Goal: Information Seeking & Learning: Learn about a topic

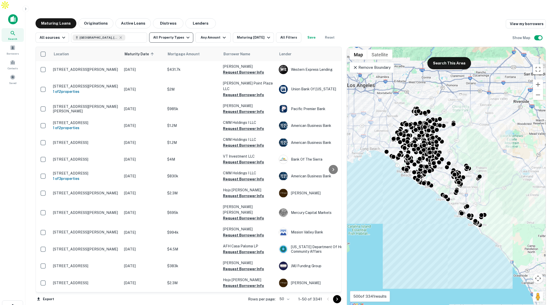
click at [182, 32] on button "All Property Types" at bounding box center [171, 37] width 44 height 10
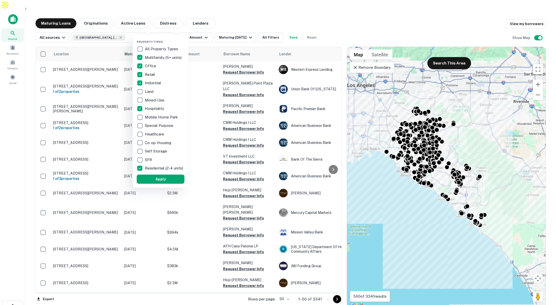
click at [198, 29] on div at bounding box center [278, 152] width 556 height 305
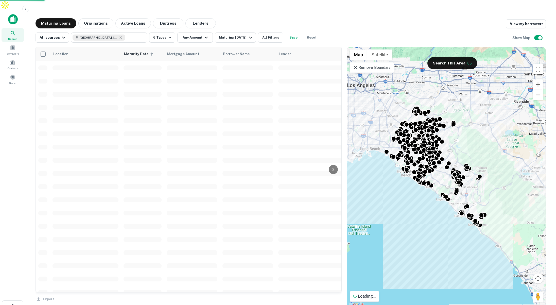
click at [201, 28] on div "Property Types All Property Types Multifamily (5+ units) Office Retail Industri…" at bounding box center [278, 152] width 556 height 305
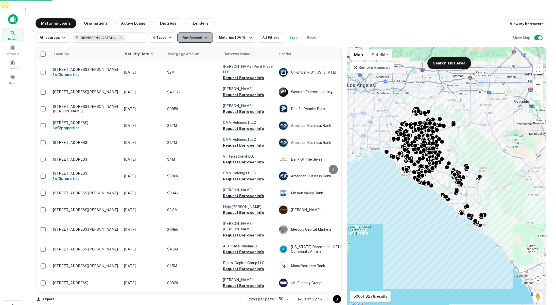
click at [203, 35] on icon "button" at bounding box center [206, 38] width 6 height 6
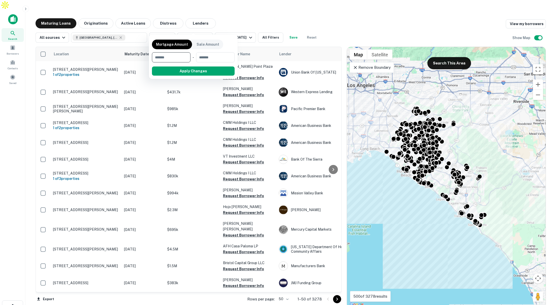
click at [181, 59] on input "number" at bounding box center [169, 57] width 35 height 10
type input "******"
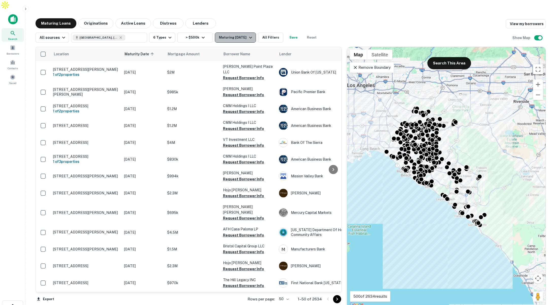
click at [232, 35] on div "Maturing In 1 Year" at bounding box center [236, 38] width 35 height 6
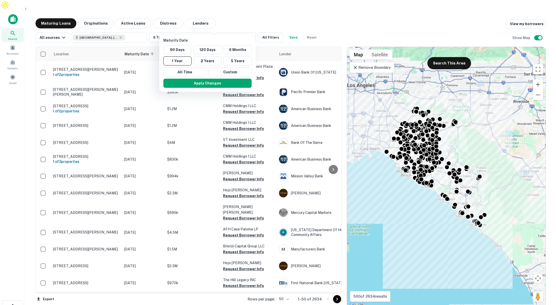
click at [241, 14] on div at bounding box center [278, 152] width 556 height 305
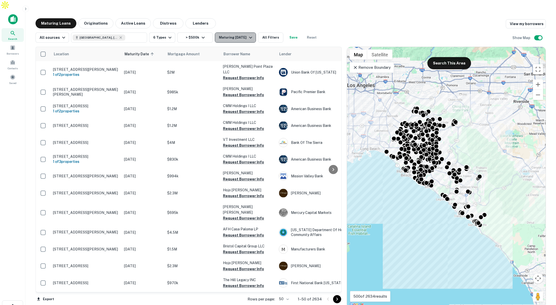
click at [240, 35] on div "Maturing In 1 Year" at bounding box center [236, 38] width 35 height 6
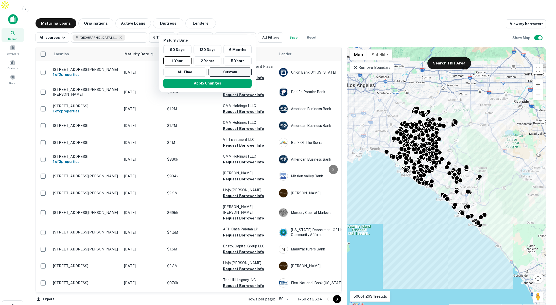
click at [236, 71] on button "Custom" at bounding box center [230, 72] width 43 height 9
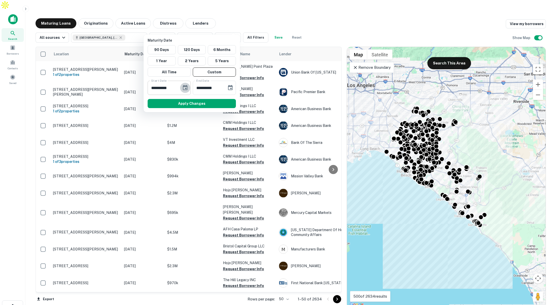
click at [185, 88] on icon "Choose date, selected date is Sep 12, 2025" at bounding box center [185, 88] width 6 height 6
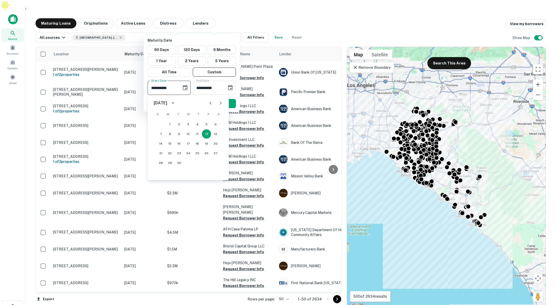
click at [176, 102] on icon "calendar view is open, switch to year view" at bounding box center [173, 103] width 6 height 6
click at [174, 103] on icon "year view is open, switch to calendar view" at bounding box center [173, 103] width 3 height 1
click at [223, 103] on icon "Next month" at bounding box center [221, 103] width 6 height 6
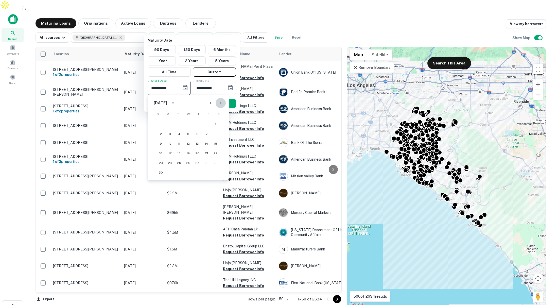
click at [223, 103] on icon "Next month" at bounding box center [221, 103] width 6 height 6
click at [170, 123] on button "1" at bounding box center [169, 124] width 9 height 9
type input "**********"
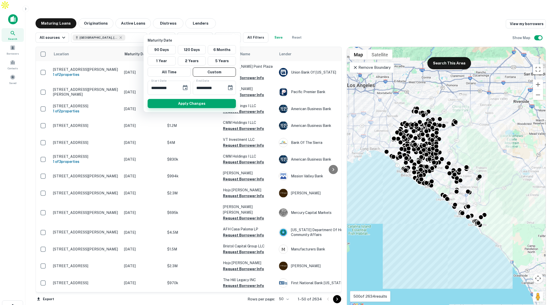
click at [197, 104] on button "Apply Changes" at bounding box center [192, 103] width 88 height 9
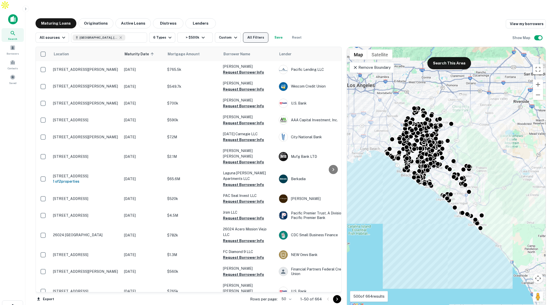
click at [255, 32] on button "All Filters" at bounding box center [255, 37] width 25 height 10
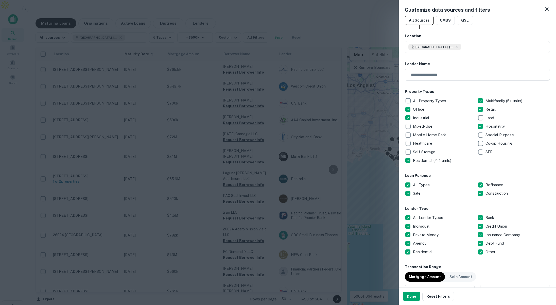
click at [330, 40] on div at bounding box center [278, 152] width 556 height 305
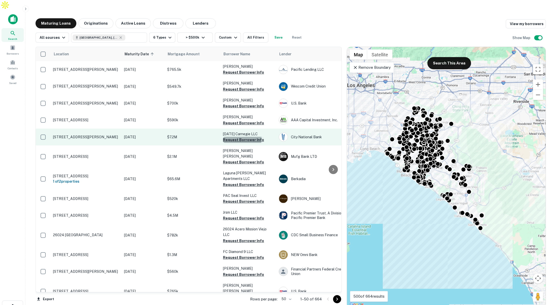
click at [233, 137] on button "Request Borrower Info" at bounding box center [243, 140] width 41 height 6
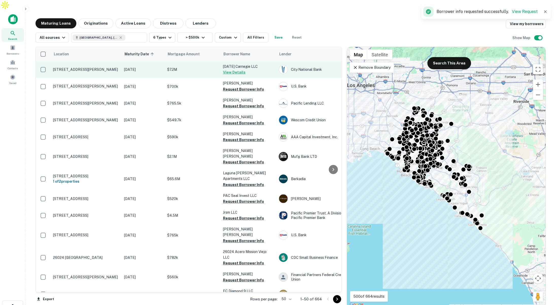
click at [200, 67] on p "$7.2M" at bounding box center [192, 70] width 51 height 6
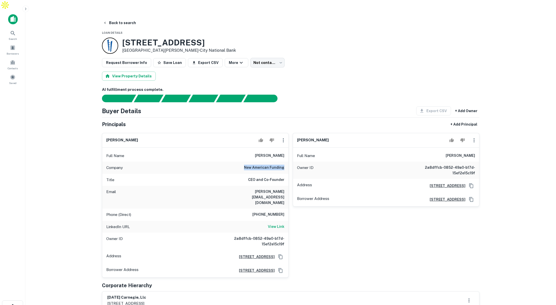
drag, startPoint x: 243, startPoint y: 157, endPoint x: 285, endPoint y: 161, distance: 41.3
click at [285, 162] on div "Company new american funding" at bounding box center [195, 168] width 186 height 12
click at [127, 18] on button "Back to search" at bounding box center [119, 22] width 37 height 9
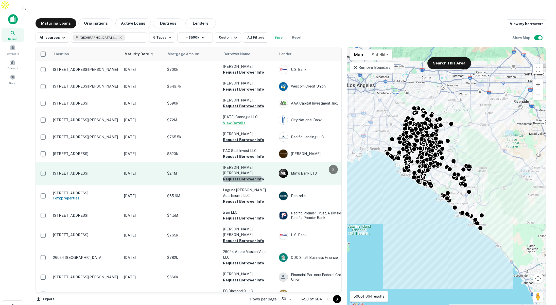
click at [234, 176] on button "Request Borrower Info" at bounding box center [243, 179] width 41 height 6
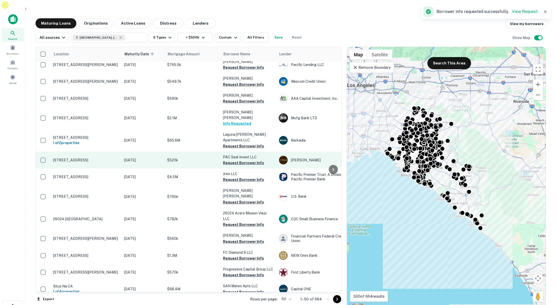
scroll to position [39, 0]
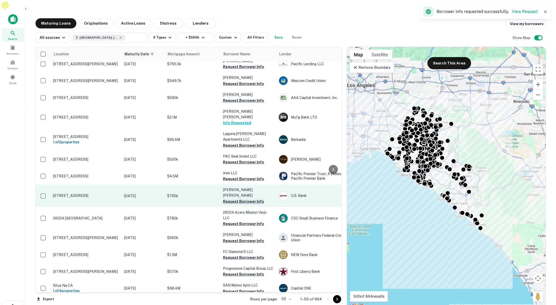
click at [234, 198] on button "Request Borrower Info" at bounding box center [243, 201] width 41 height 6
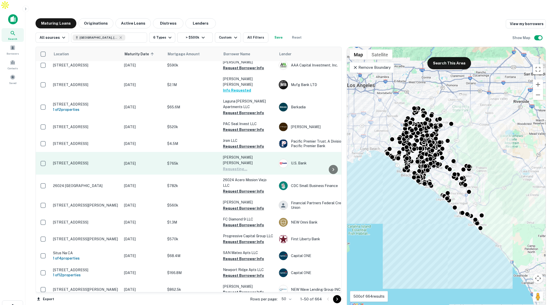
scroll to position [73, 0]
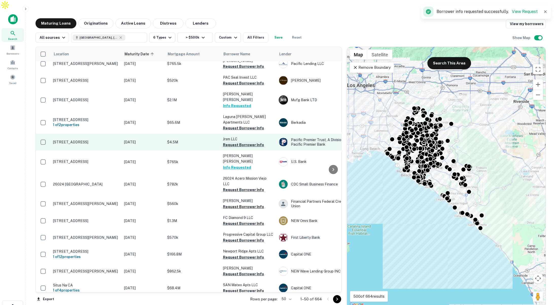
click at [241, 142] on button "Request Borrower Info" at bounding box center [243, 145] width 41 height 6
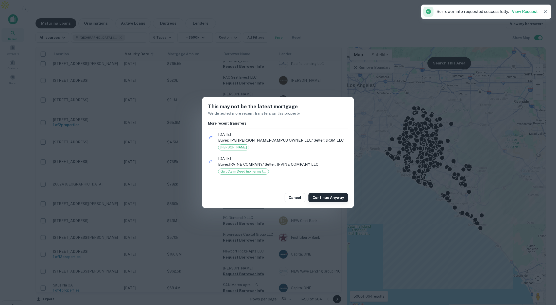
click at [323, 196] on button "Continue Anyway" at bounding box center [329, 197] width 40 height 9
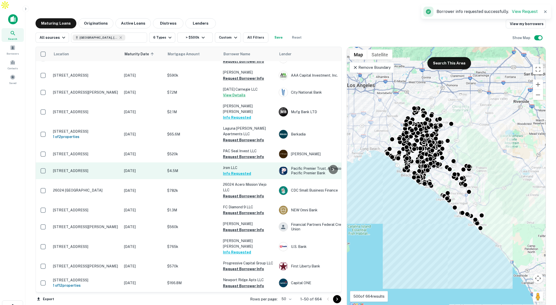
scroll to position [0, 0]
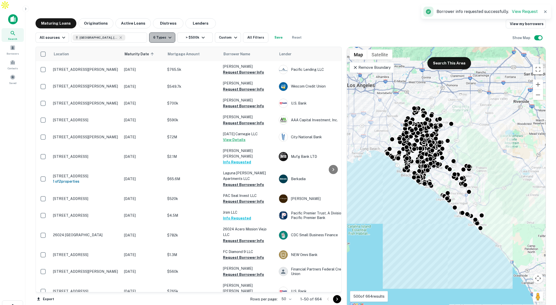
click at [162, 32] on button "6 Types" at bounding box center [162, 37] width 26 height 10
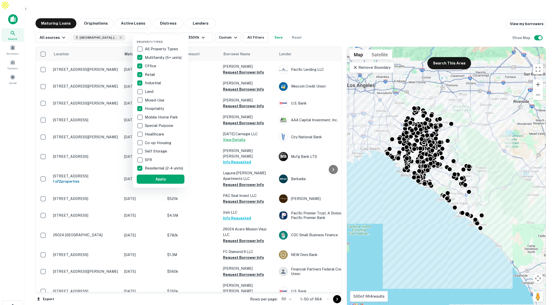
click at [249, 27] on div at bounding box center [278, 152] width 556 height 305
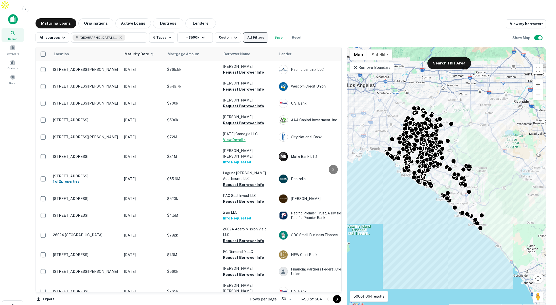
click at [258, 32] on button "All Filters" at bounding box center [255, 37] width 25 height 10
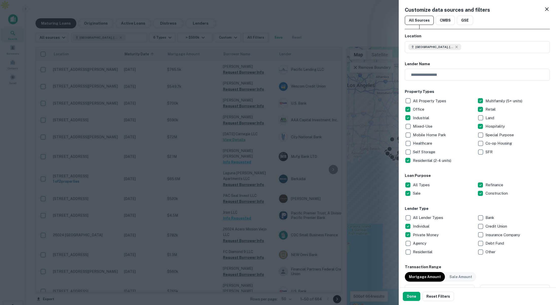
click at [486, 244] on p "Debt Fund" at bounding box center [496, 243] width 20 height 6
drag, startPoint x: 415, startPoint y: 295, endPoint x: 380, endPoint y: 241, distance: 64.1
click at [415, 294] on button "Done" at bounding box center [412, 296] width 18 height 9
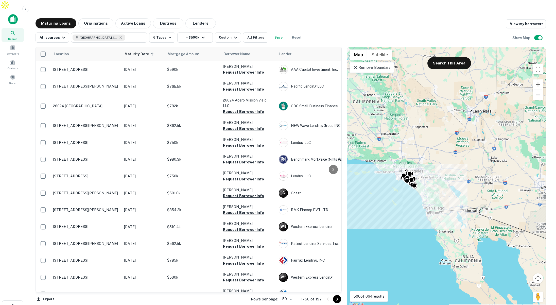
drag, startPoint x: 382, startPoint y: 138, endPoint x: 488, endPoint y: 149, distance: 106.5
click at [488, 149] on div "To activate drag with keyboard, press Alt + Enter. Once in keyboard drag state,…" at bounding box center [446, 177] width 199 height 261
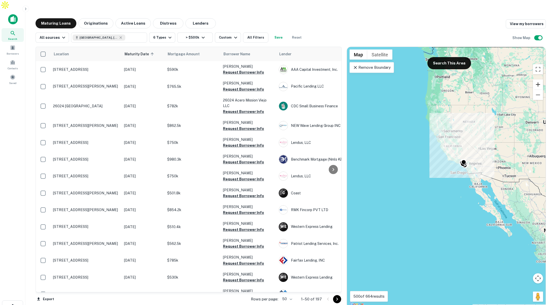
click at [537, 79] on button "Zoom in" at bounding box center [538, 84] width 10 height 10
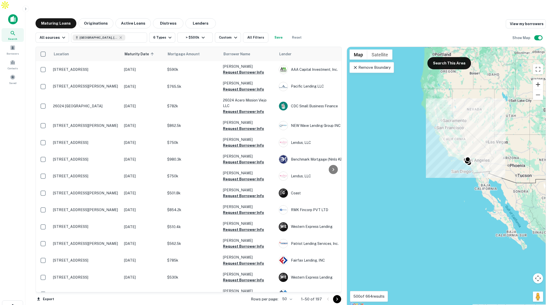
click at [538, 79] on button "Zoom in" at bounding box center [538, 84] width 10 height 10
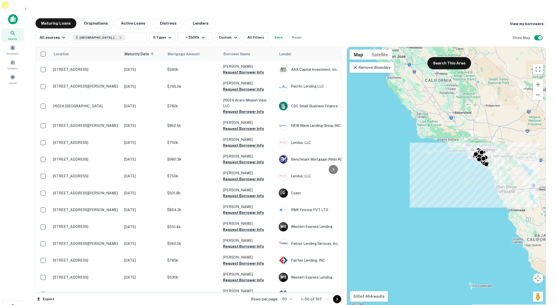
drag, startPoint x: 477, startPoint y: 156, endPoint x: 447, endPoint y: 181, distance: 39.4
click at [443, 184] on div "To activate drag with keyboard, press Alt + Enter. Once in keyboard drag state,…" at bounding box center [446, 177] width 199 height 261
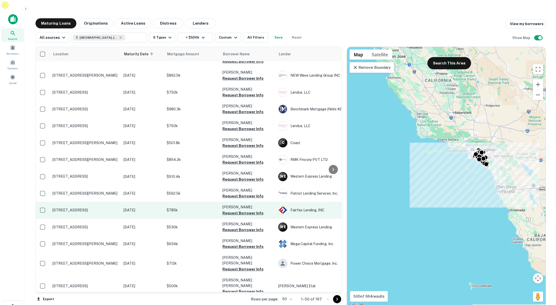
scroll to position [0, 1]
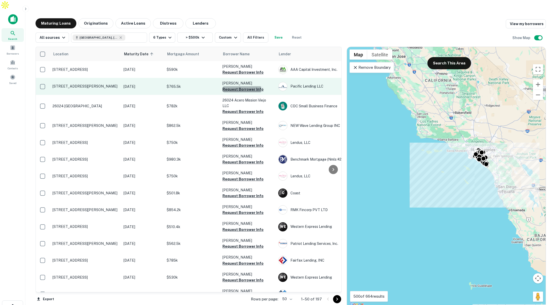
click at [239, 86] on button "Request Borrower Info" at bounding box center [243, 89] width 41 height 6
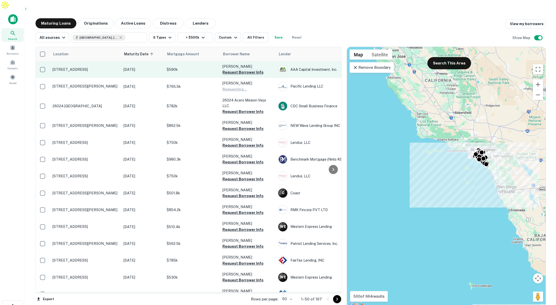
click at [240, 69] on button "Request Borrower Info" at bounding box center [243, 72] width 41 height 6
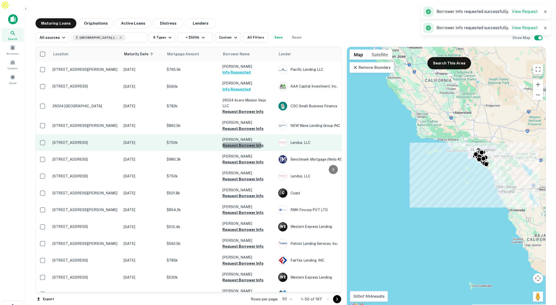
click at [239, 142] on button "Request Borrower Info" at bounding box center [243, 145] width 41 height 6
click at [108, 140] on p "[STREET_ADDRESS]" at bounding box center [86, 142] width 66 height 5
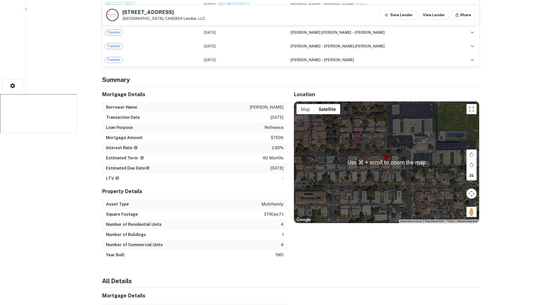
scroll to position [224, 0]
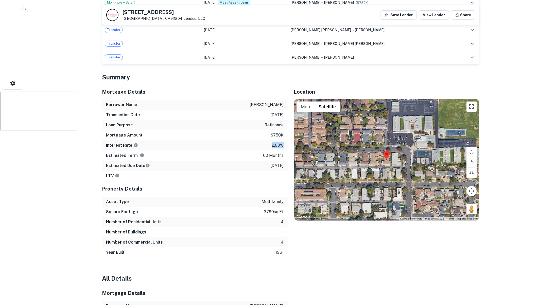
drag, startPoint x: 271, startPoint y: 136, endPoint x: 282, endPoint y: 135, distance: 11.4
click at [282, 140] on div "Interest Rate 2.80%" at bounding box center [195, 145] width 186 height 10
drag, startPoint x: 266, startPoint y: 155, endPoint x: 285, endPoint y: 156, distance: 19.6
click at [285, 161] on div "Estimated Due Date 12/3/2025" at bounding box center [195, 166] width 186 height 10
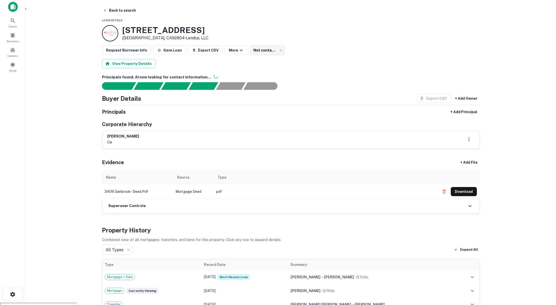
scroll to position [0, 0]
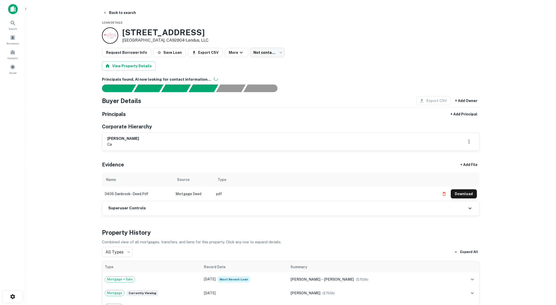
scroll to position [1, 0]
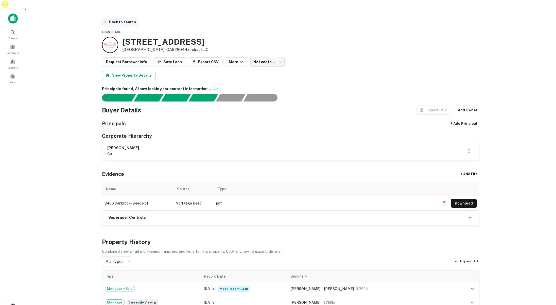
click at [123, 18] on button "Back to search" at bounding box center [119, 22] width 37 height 9
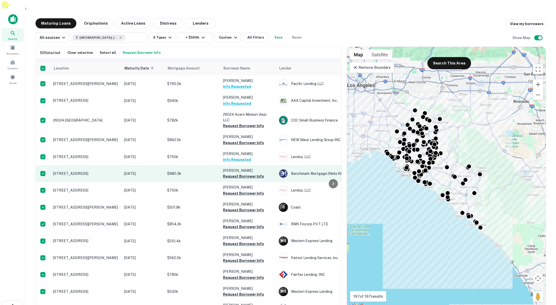
click at [233, 173] on button "Request Borrower Info" at bounding box center [243, 176] width 41 height 6
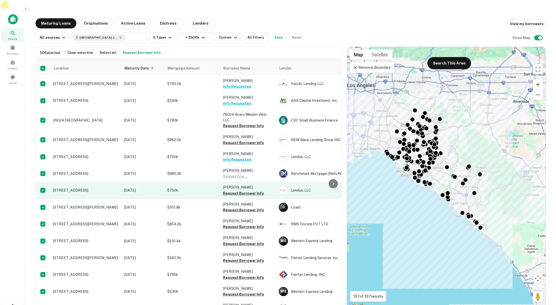
click at [235, 190] on button "Request Borrower Info" at bounding box center [243, 193] width 41 height 6
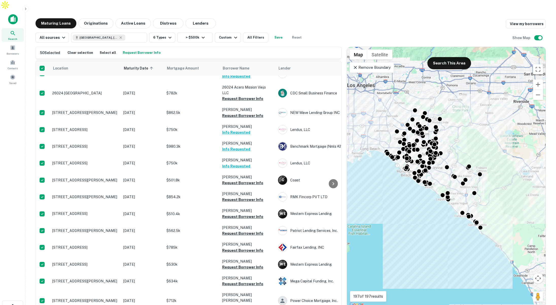
scroll to position [0, 1]
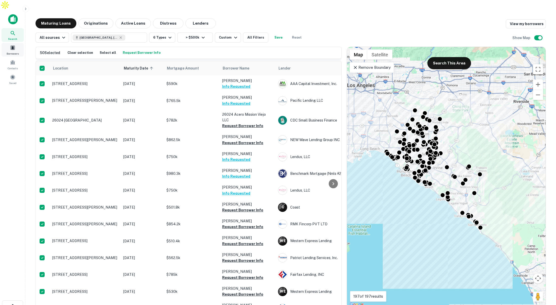
click at [14, 45] on span at bounding box center [13, 48] width 6 height 6
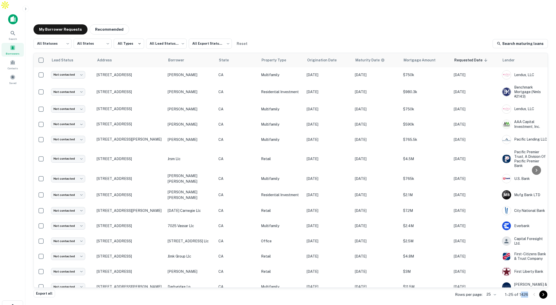
drag, startPoint x: 521, startPoint y: 284, endPoint x: 527, endPoint y: 284, distance: 6.1
click at [528, 292] on p "1–25 of 1426" at bounding box center [516, 295] width 23 height 6
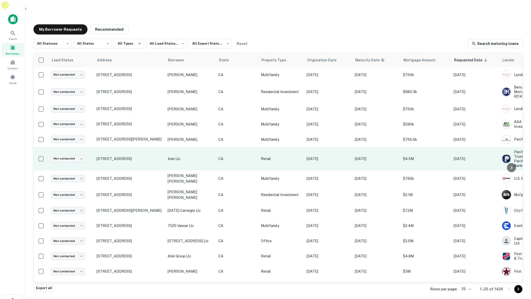
click at [273, 156] on p "Retail" at bounding box center [281, 159] width 41 height 6
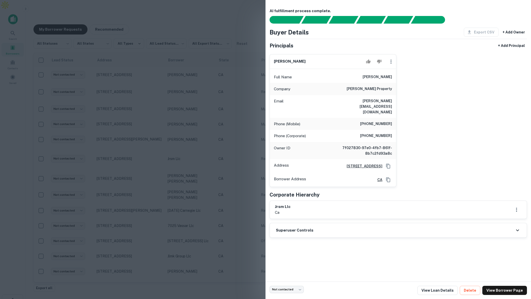
click at [188, 161] on div at bounding box center [265, 149] width 531 height 299
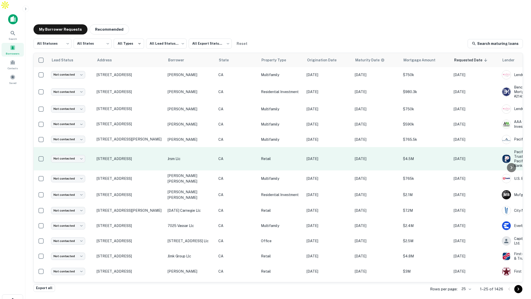
click at [167, 147] on td "jrsm llc" at bounding box center [190, 159] width 51 height 24
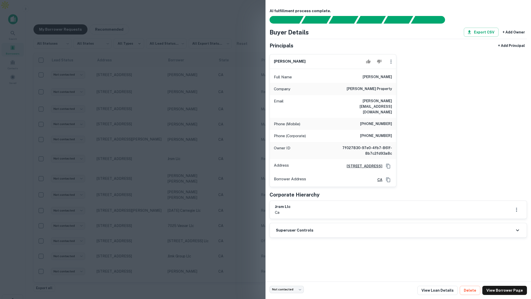
click at [189, 149] on div at bounding box center [265, 149] width 531 height 299
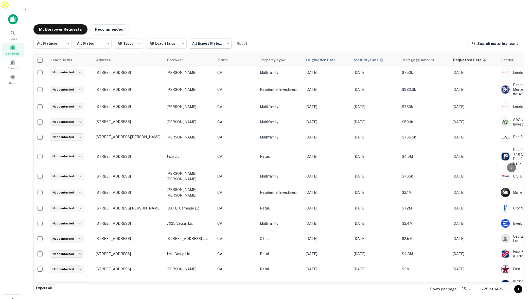
scroll to position [3, 1]
click at [223, 34] on body "Search Borrowers Contacts Saved My Borrower Requests Recommended All Statuses *…" at bounding box center [265, 149] width 531 height 299
click at [208, 64] on li "Not Exported" at bounding box center [210, 64] width 46 height 9
click at [220, 33] on body "Search Borrowers Contacts Saved My Borrower Requests Recommended All Statuses *…" at bounding box center [265, 149] width 531 height 299
click at [202, 48] on li "All Export Statuses" at bounding box center [210, 46] width 46 height 9
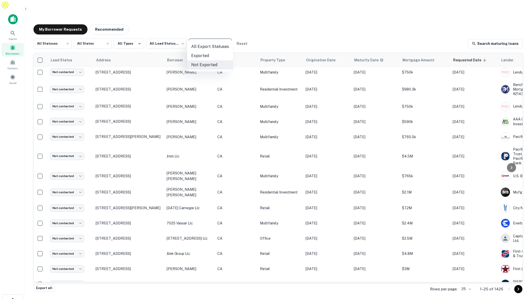
type input "***"
click at [14, 30] on icon at bounding box center [13, 33] width 6 height 6
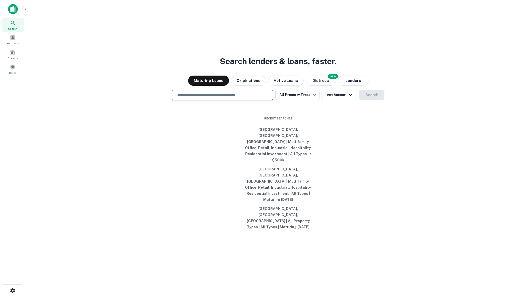
click at [239, 98] on input "text" at bounding box center [222, 95] width 97 height 6
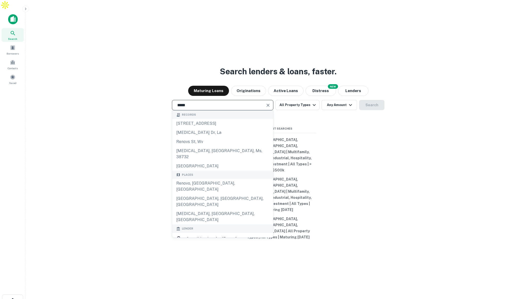
scroll to position [15, 0]
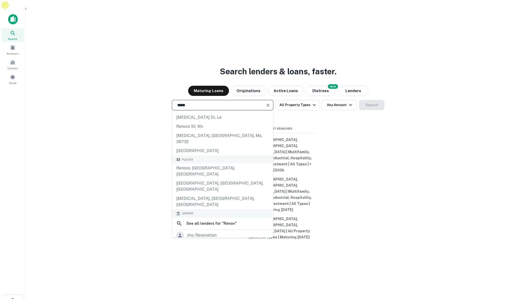
type input "*****"
click at [219, 242] on div "renovo financial" at bounding box center [203, 246] width 32 height 8
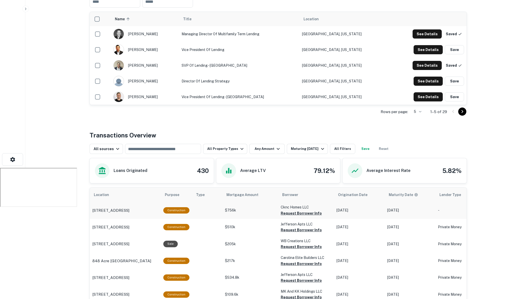
scroll to position [140, 0]
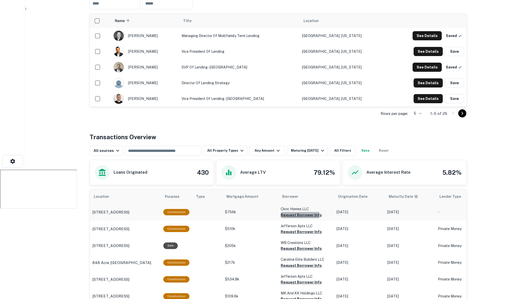
click at [295, 212] on button "Request Borrower Info" at bounding box center [301, 215] width 41 height 6
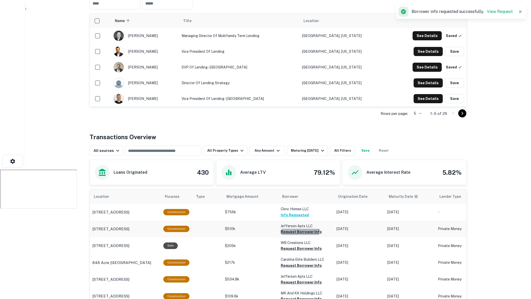
click at [293, 229] on button "Request Borrower Info" at bounding box center [301, 232] width 41 height 6
click at [300, 279] on button "Request Borrower Info" at bounding box center [301, 282] width 41 height 6
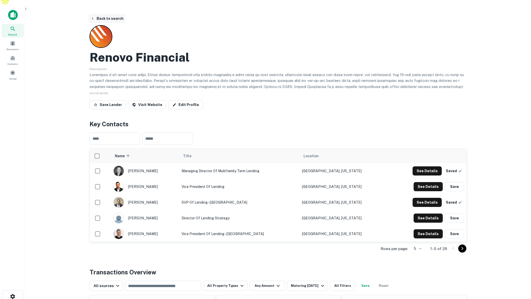
scroll to position [5, 0]
click at [112, 14] on button "Back to search" at bounding box center [107, 18] width 37 height 9
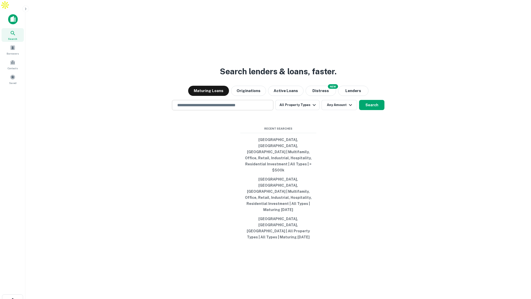
click at [249, 108] on input "text" at bounding box center [222, 105] width 97 height 6
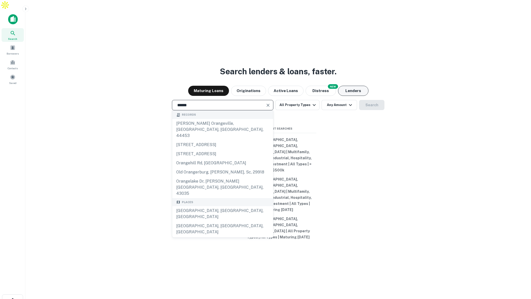
click at [346, 96] on button "Lenders" at bounding box center [353, 91] width 30 height 10
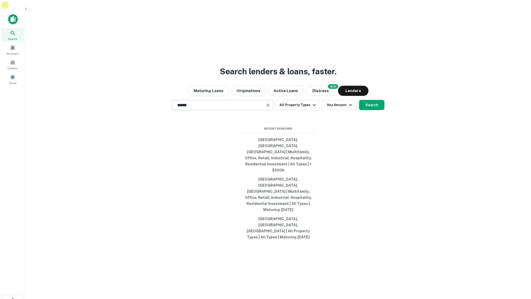
click at [234, 108] on input "******" at bounding box center [218, 105] width 89 height 6
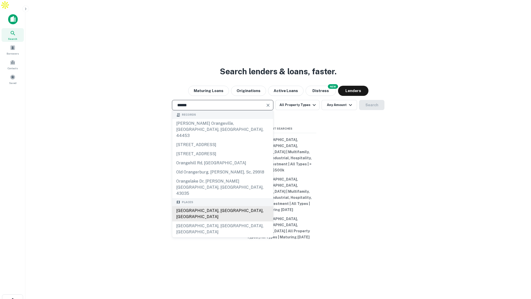
click at [213, 206] on div "Orange County, CA, USA" at bounding box center [222, 213] width 101 height 15
type input "**********"
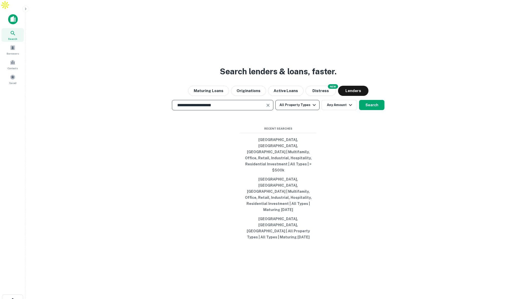
click at [307, 110] on button "All Property Types" at bounding box center [298, 105] width 44 height 10
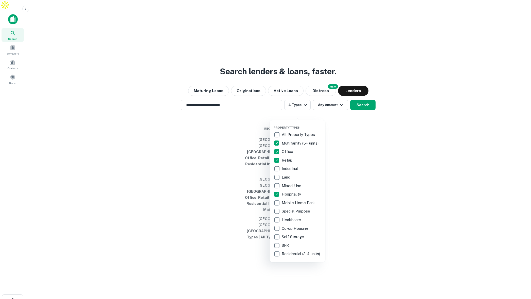
click at [331, 112] on div at bounding box center [265, 149] width 531 height 299
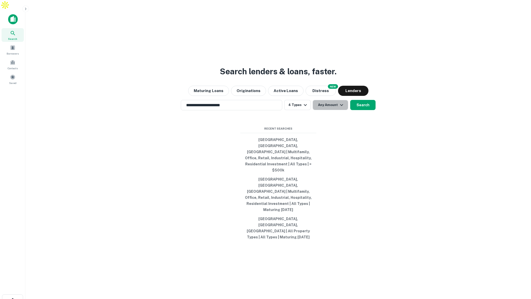
click at [331, 110] on button "Any Amount" at bounding box center [331, 105] width 36 height 10
click at [308, 142] on input "number" at bounding box center [306, 143] width 35 height 10
type input "*******"
click at [362, 110] on button "Search" at bounding box center [363, 105] width 25 height 10
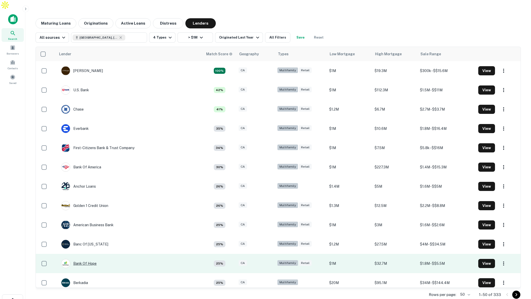
click at [87, 259] on div "Bank Of Hope" at bounding box center [79, 263] width 36 height 9
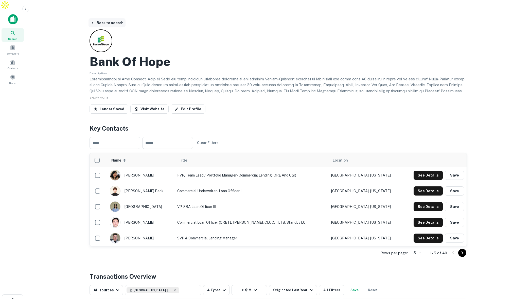
click at [103, 18] on button "Back to search" at bounding box center [107, 22] width 37 height 9
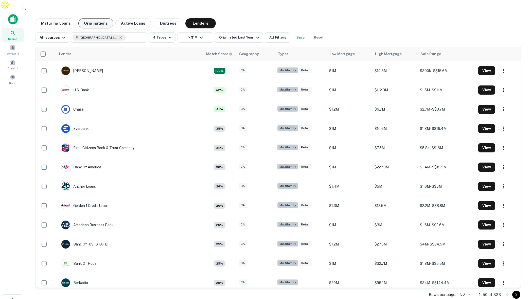
click at [99, 18] on button "Originations" at bounding box center [95, 23] width 35 height 10
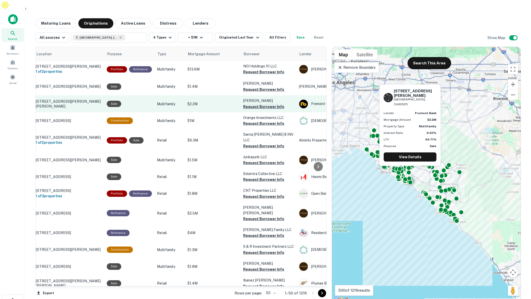
scroll to position [0, 17]
click at [250, 104] on button "Request Borrower Info" at bounding box center [264, 107] width 41 height 6
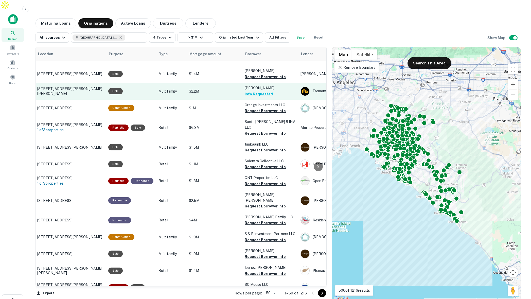
scroll to position [16, 16]
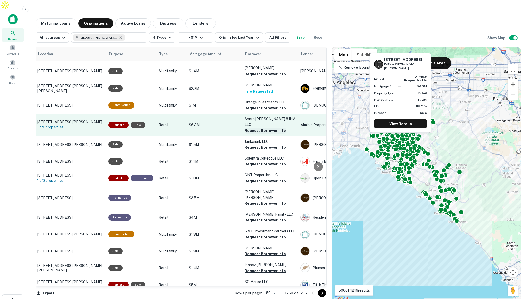
click at [255, 128] on button "Request Borrower Info" at bounding box center [265, 131] width 41 height 6
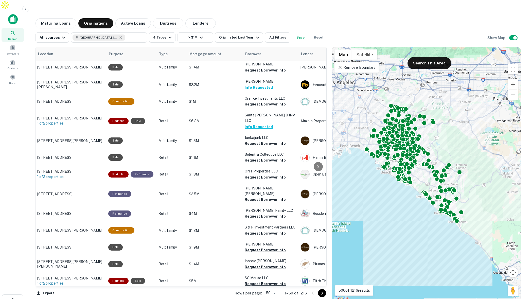
scroll to position [19, 16]
